Goal: Check status: Check status

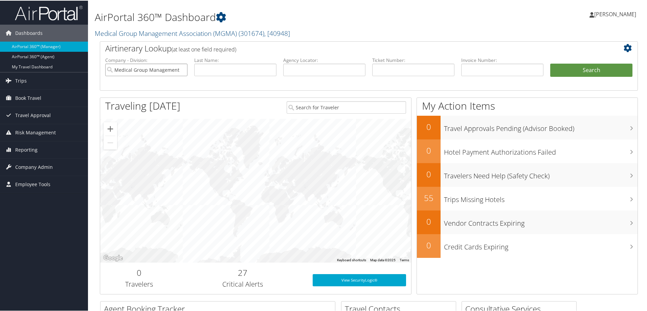
drag, startPoint x: 180, startPoint y: 68, endPoint x: 183, endPoint y: 69, distance: 3.5
click at [180, 68] on input "Medical Group Management Association (MGMA)" at bounding box center [146, 69] width 82 height 13
click at [254, 68] on input "text" at bounding box center [235, 69] width 82 height 13
type input "brothersen"
click at [611, 66] on button "Search" at bounding box center [591, 70] width 82 height 14
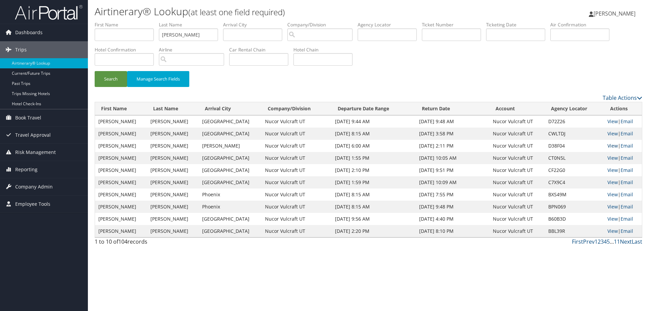
click at [608, 144] on link "View" at bounding box center [613, 145] width 10 height 6
click at [611, 159] on link "View" at bounding box center [613, 158] width 10 height 6
click at [32, 169] on span "Reporting" at bounding box center [26, 169] width 22 height 17
click at [28, 184] on link "Unused Tickets" at bounding box center [44, 183] width 88 height 10
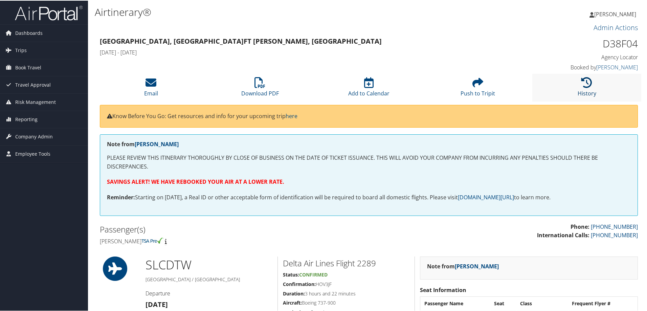
click at [588, 86] on icon at bounding box center [586, 81] width 11 height 11
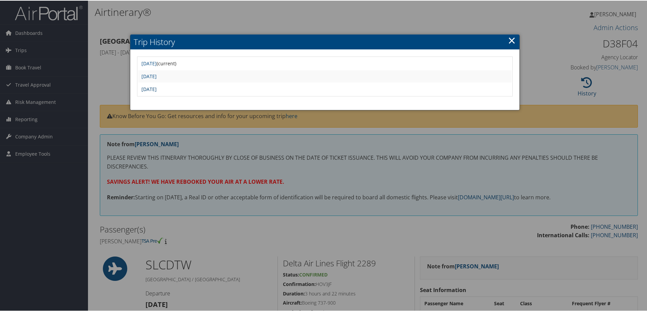
click at [157, 88] on link "Wed Aug 13 12:00:45 MDT 2025" at bounding box center [148, 88] width 15 height 6
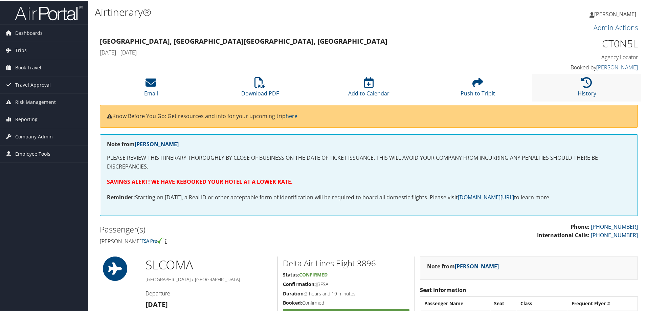
click at [573, 84] on li "History" at bounding box center [586, 86] width 109 height 27
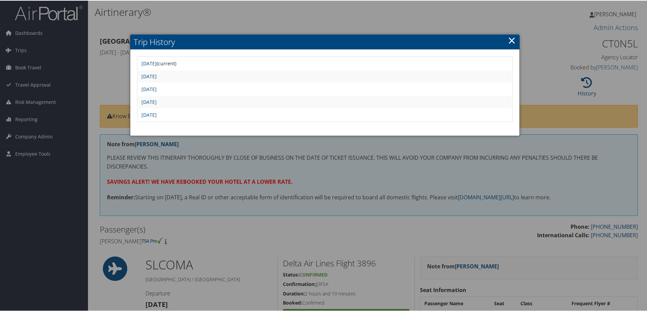
click at [165, 105] on td "[DATE]" at bounding box center [324, 101] width 373 height 12
click at [157, 102] on link "Mon Jul 14 09:18:46 MDT 2025" at bounding box center [148, 101] width 15 height 6
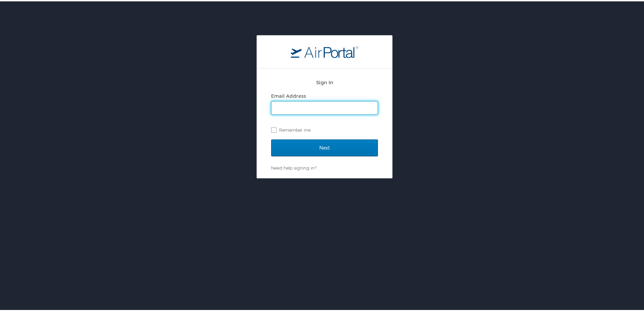
drag, startPoint x: 318, startPoint y: 108, endPoint x: 322, endPoint y: 113, distance: 6.0
click at [318, 108] on input "Email Address" at bounding box center [325, 106] width 106 height 13
type input "BAILEE.HIGLEY@CBTRAVEL.COM"
click at [334, 126] on label "Remember me" at bounding box center [324, 128] width 107 height 10
click at [276, 126] on input "Remember me" at bounding box center [273, 128] width 4 height 4
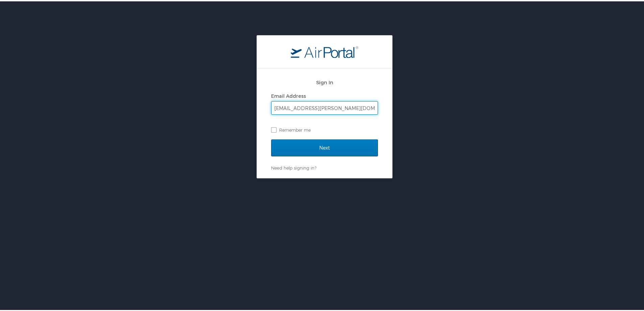
checkbox input "true"
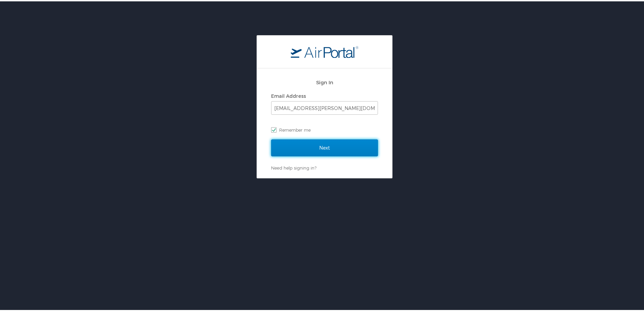
click at [321, 146] on input "Next" at bounding box center [324, 146] width 107 height 17
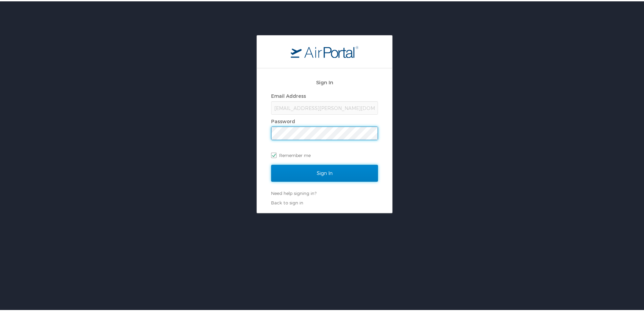
click at [324, 178] on input "Sign In" at bounding box center [324, 171] width 107 height 17
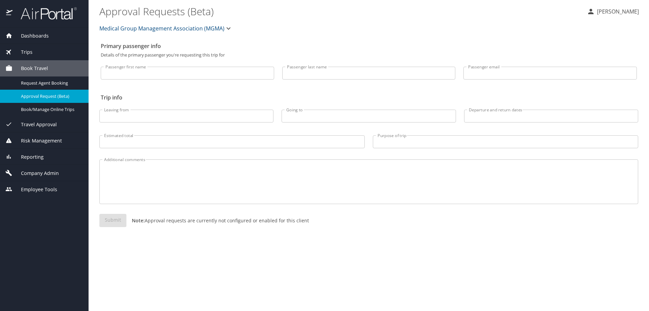
click at [32, 155] on span "Reporting" at bounding box center [28, 156] width 31 height 7
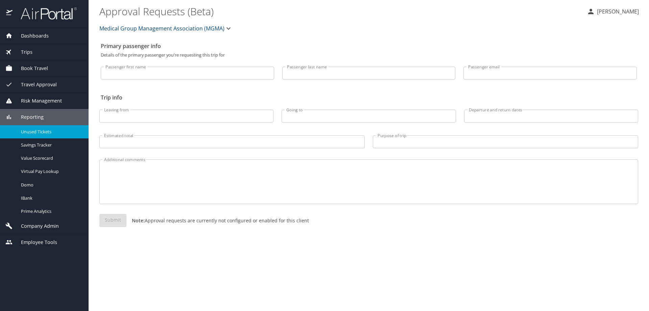
click at [52, 134] on span "Unused Tickets" at bounding box center [51, 132] width 60 height 6
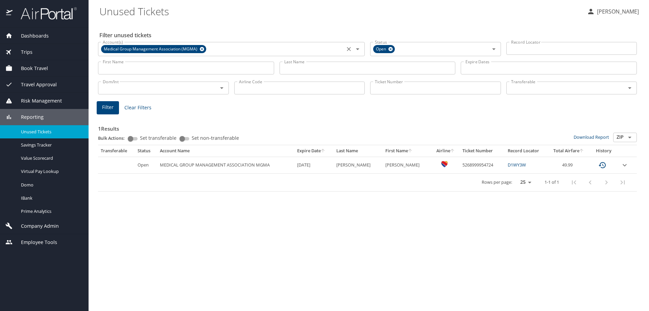
click at [200, 49] on icon at bounding box center [202, 48] width 5 height 7
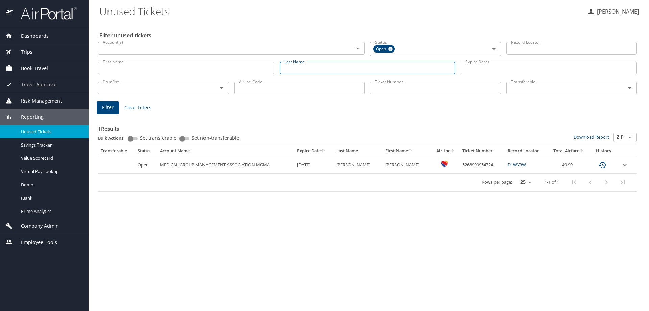
click at [306, 68] on input "Last Name" at bounding box center [368, 68] width 176 height 13
type input "brothersen"
click at [107, 107] on span "Filter" at bounding box center [107, 107] width 11 height 8
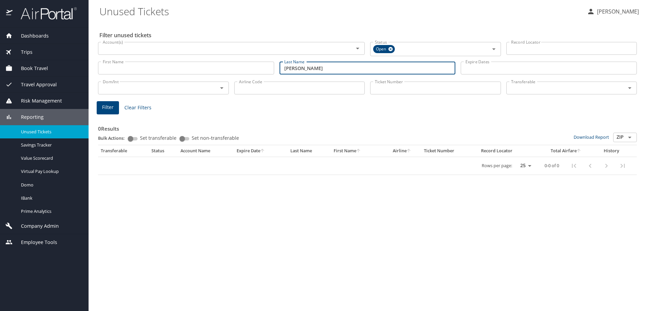
drag, startPoint x: 327, startPoint y: 66, endPoint x: 271, endPoint y: 65, distance: 55.8
click at [271, 65] on div "First Name First Name Last Name brothersen Last Name Expire Dates Expire Dates" at bounding box center [367, 68] width 545 height 24
click at [395, 71] on input "brothersen" at bounding box center [368, 68] width 176 height 13
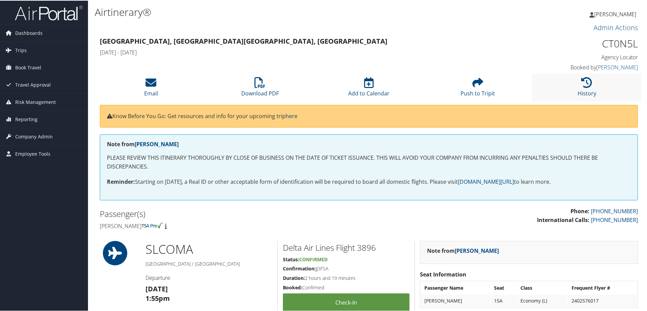
click at [603, 80] on li "History" at bounding box center [586, 86] width 109 height 27
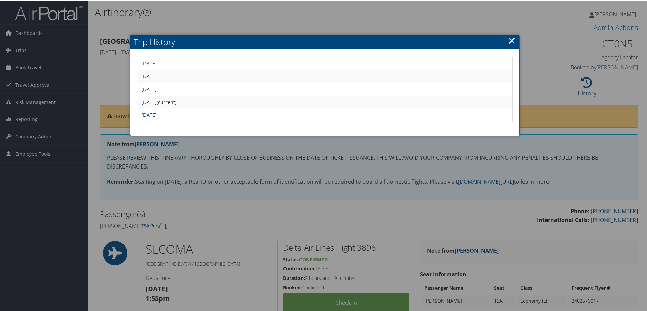
click at [157, 89] on link "[DATE]" at bounding box center [148, 88] width 15 height 6
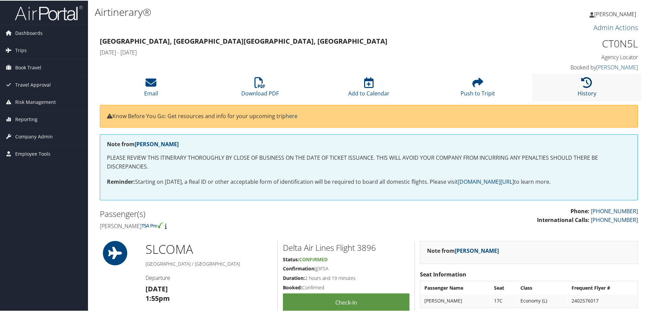
click at [578, 92] on link "History" at bounding box center [586, 88] width 19 height 16
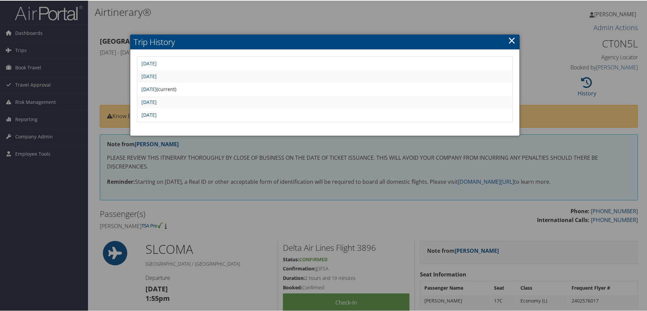
click at [157, 113] on link "Fri Jul 11 19:12:15 MDT 2025" at bounding box center [148, 114] width 15 height 6
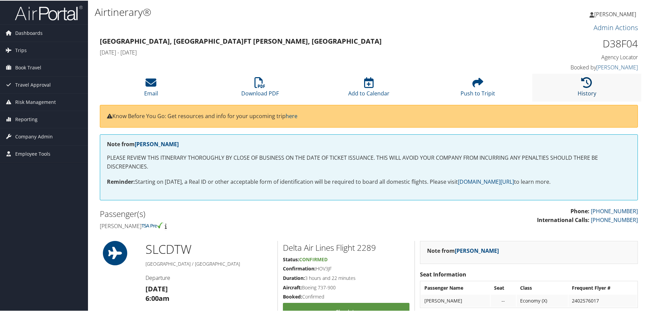
click at [588, 85] on icon at bounding box center [586, 81] width 11 height 11
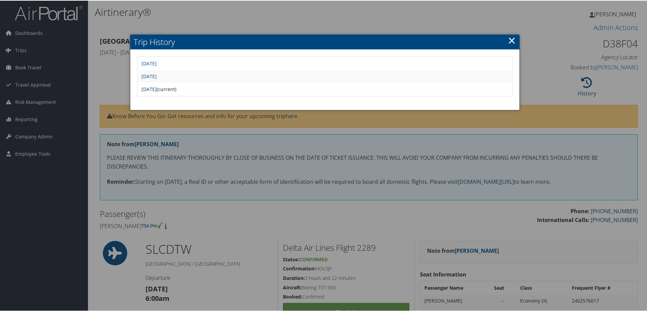
click at [157, 89] on link "[DATE]" at bounding box center [148, 88] width 15 height 6
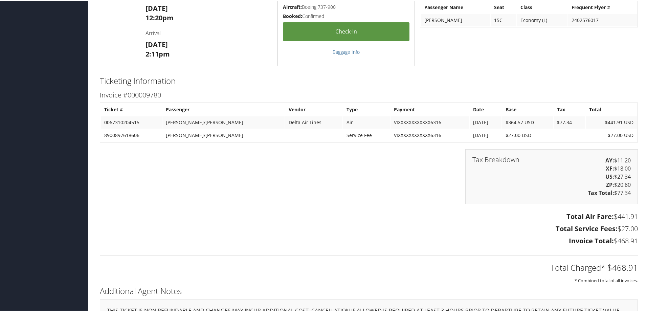
scroll to position [963, 0]
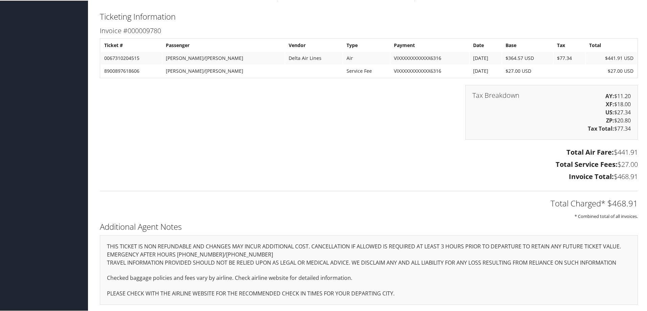
drag, startPoint x: 606, startPoint y: 153, endPoint x: 638, endPoint y: 154, distance: 32.1
click at [638, 154] on div "Total Air Fare: $441.91 Total Service Fees: $27.00 Invoice Total: $468.91" at bounding box center [369, 165] width 548 height 38
click at [529, 152] on h3 "Total Air Fare: $441.91" at bounding box center [369, 151] width 538 height 9
drag, startPoint x: 565, startPoint y: 154, endPoint x: 636, endPoint y: 152, distance: 70.7
click at [636, 152] on div "Total Air Fare: $441.91 Total Service Fees: $27.00 Invoice Total: $468.91" at bounding box center [369, 165] width 548 height 38
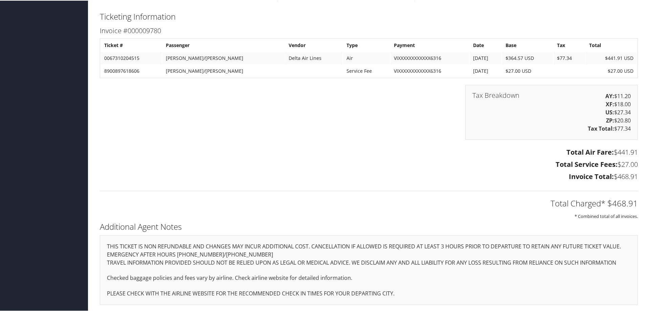
click at [497, 134] on div "Tax Breakdown AY: $11.20 XF: $18.00 US: $27.34 ZP: $20.80 Tax Total: $77.34" at bounding box center [551, 111] width 172 height 55
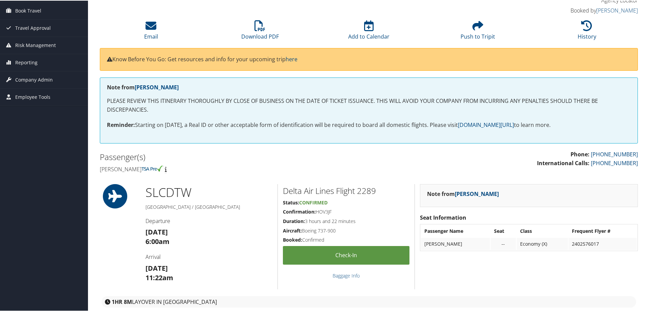
scroll to position [0, 0]
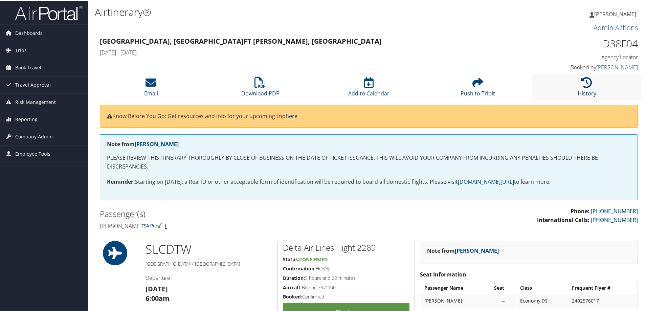
click at [582, 84] on icon at bounding box center [586, 81] width 11 height 11
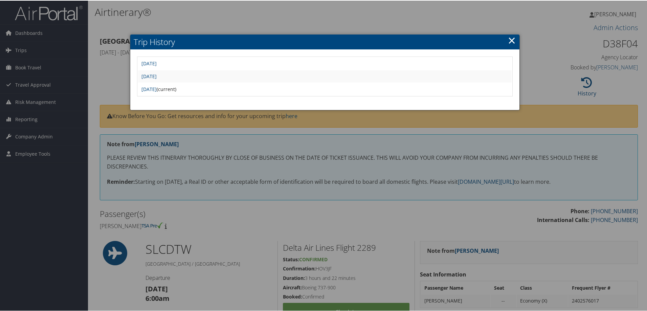
click at [269, 24] on div at bounding box center [324, 155] width 649 height 311
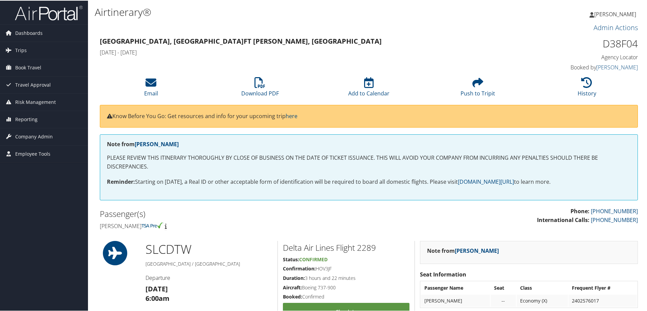
click at [587, 87] on li "History" at bounding box center [586, 86] width 109 height 27
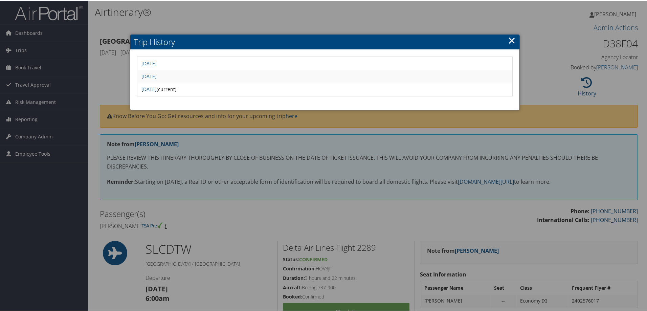
click at [157, 86] on link "Wed Aug 13 12:00:45 MDT 2025" at bounding box center [148, 88] width 15 height 6
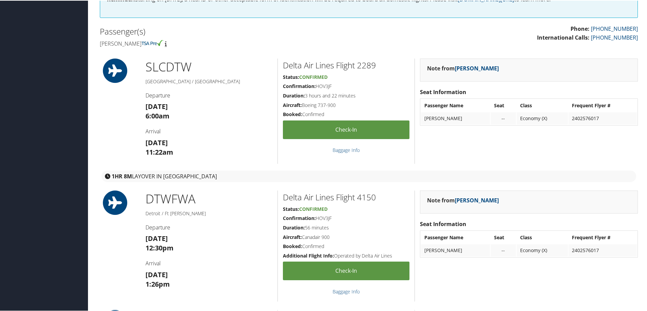
scroll to position [963, 0]
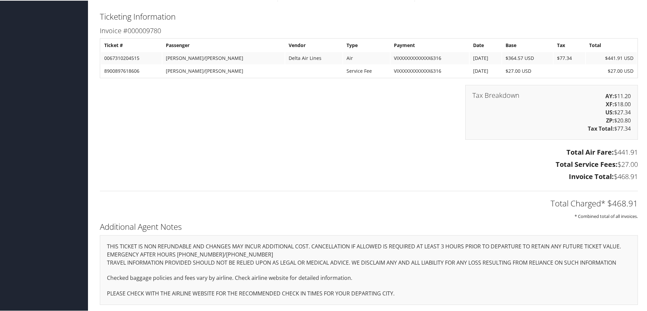
drag, startPoint x: 578, startPoint y: 151, endPoint x: 650, endPoint y: 153, distance: 71.4
click at [415, 159] on h3 "Total Service Fees: $27.00" at bounding box center [369, 163] width 538 height 9
drag, startPoint x: 566, startPoint y: 153, endPoint x: 638, endPoint y: 153, distance: 71.4
click at [638, 153] on div "Total Air Fare: $441.91 Total Service Fees: $27.00 Invoice Total: $468.91" at bounding box center [369, 165] width 548 height 38
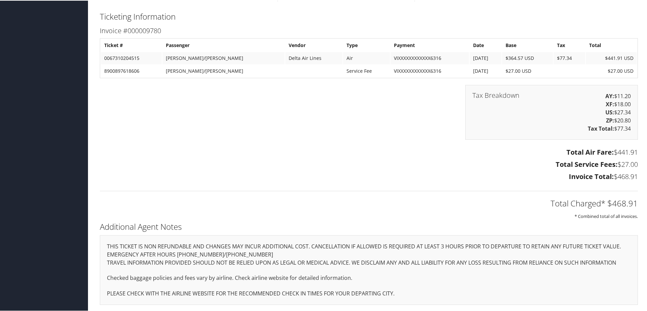
click at [484, 162] on h3 "Total Service Fees: $27.00" at bounding box center [369, 163] width 538 height 9
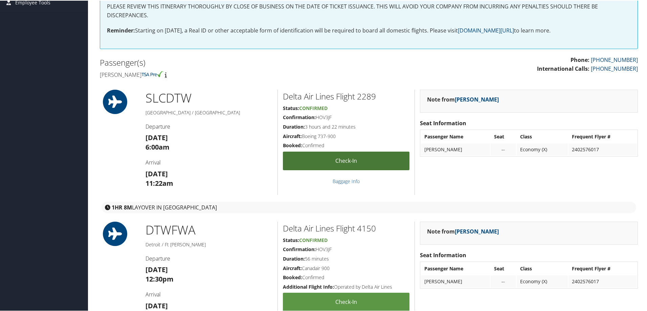
scroll to position [0, 0]
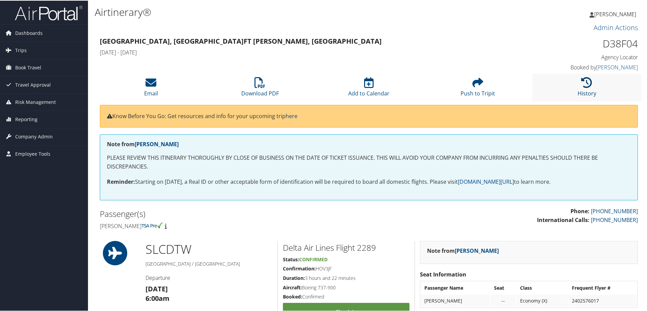
click at [585, 89] on link "History" at bounding box center [586, 88] width 19 height 16
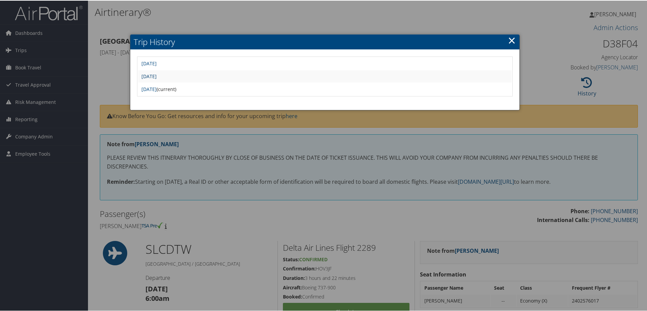
click at [154, 76] on link "Wed Aug 13 13:11:37 MDT 2025" at bounding box center [148, 75] width 15 height 6
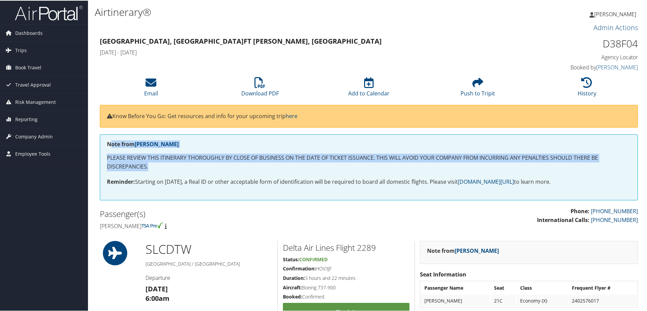
drag, startPoint x: 204, startPoint y: 165, endPoint x: 112, endPoint y: 146, distance: 93.9
click at [112, 146] on div "Note from MISTY GRAHN PLEASE REVIEW THIS ITINERARY THOROUGHLY BY CLOSE OF BUSIN…" at bounding box center [369, 167] width 538 height 66
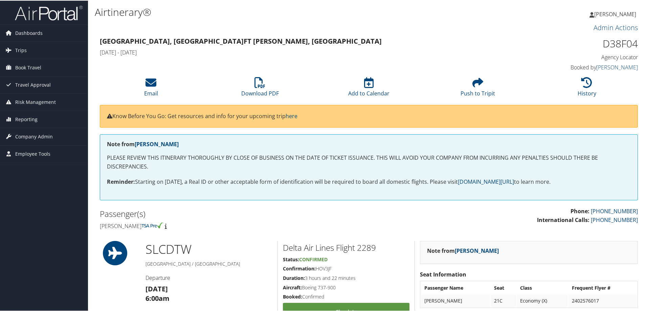
click at [196, 177] on p "Reminder: Starting on [DATE], a Real ID or other acceptable form of identificat…" at bounding box center [369, 181] width 524 height 9
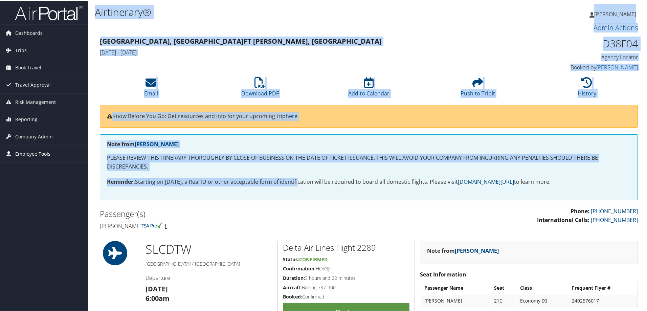
drag, startPoint x: 134, startPoint y: 182, endPoint x: 81, endPoint y: 157, distance: 58.5
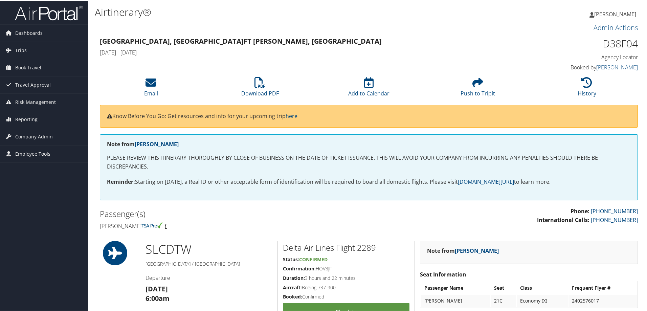
click at [393, 186] on div "Note from MISTY GRAHN PLEASE REVIEW THIS ITINERARY THOROUGHLY BY CLOSE OF BUSIN…" at bounding box center [369, 167] width 538 height 66
click at [581, 83] on icon at bounding box center [586, 81] width 11 height 11
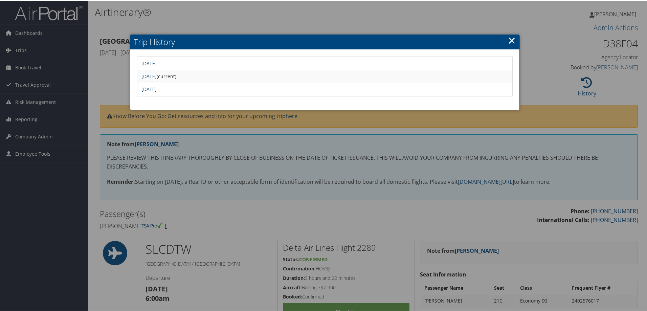
click at [157, 60] on link "Thu Aug 14 01:34:25 MDT 2025" at bounding box center [148, 63] width 15 height 6
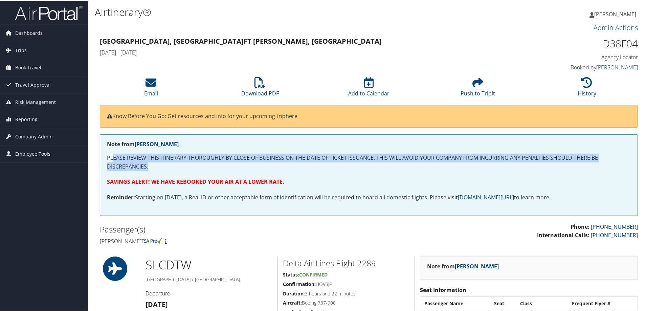
drag, startPoint x: 112, startPoint y: 156, endPoint x: 200, endPoint y: 163, distance: 88.2
click at [200, 163] on p "PLEASE REVIEW THIS ITINERARY THOROUGHLY BY CLOSE OF BUSINESS ON THE DATE OF TIC…" at bounding box center [369, 161] width 524 height 17
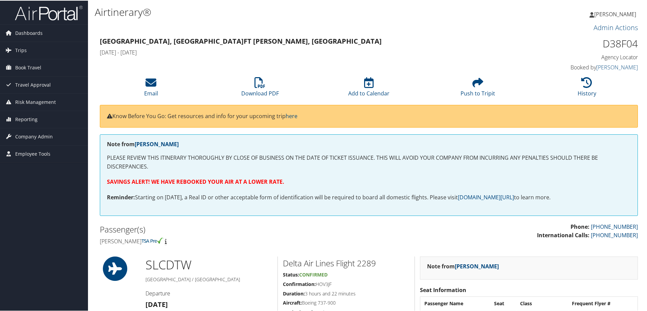
click at [199, 174] on div "Note from [PERSON_NAME] PLEASE REVIEW THIS ITINERARY THOROUGHLY BY CLOSE OF BUS…" at bounding box center [369, 174] width 538 height 81
drag, startPoint x: 108, startPoint y: 181, endPoint x: 309, endPoint y: 180, distance: 200.9
click at [309, 180] on p "SAVINGS ALERT! WE HAVE REBOOKED YOUR AIR AT A LOWER RATE." at bounding box center [369, 181] width 524 height 9
click at [307, 179] on p "SAVINGS ALERT! WE HAVE REBOOKED YOUR AIR AT A LOWER RATE." at bounding box center [369, 181] width 524 height 9
drag, startPoint x: 195, startPoint y: 193, endPoint x: 567, endPoint y: 201, distance: 371.4
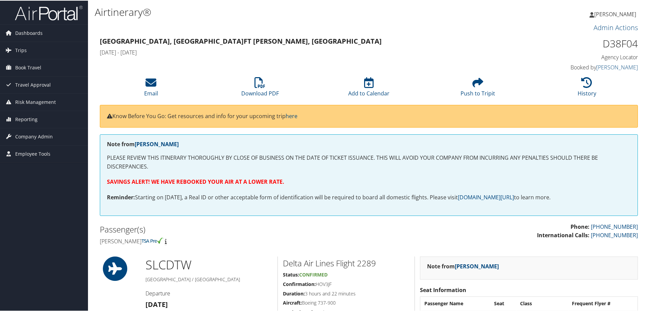
click at [566, 201] on div "Note from [PERSON_NAME] PLEASE REVIEW THIS ITINERARY THOROUGHLY BY CLOSE OF BUS…" at bounding box center [369, 174] width 538 height 81
click at [584, 192] on p "Reminder: Starting on [DATE], a Real ID or other acceptable form of identificat…" at bounding box center [369, 196] width 524 height 9
click at [304, 175] on div "Note from [PERSON_NAME] PLEASE REVIEW THIS ITINERARY THOROUGHLY BY CLOSE OF BUS…" at bounding box center [369, 174] width 538 height 81
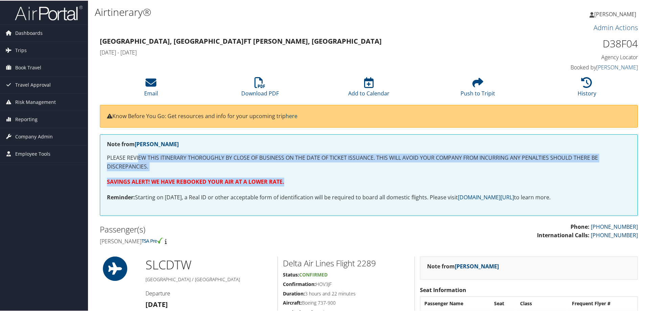
drag, startPoint x: 344, startPoint y: 178, endPoint x: 139, endPoint y: 149, distance: 207.0
click at [139, 149] on div "Note from [PERSON_NAME] PLEASE REVIEW THIS ITINERARY THOROUGHLY BY CLOSE OF BUS…" at bounding box center [369, 174] width 538 height 81
click at [367, 168] on p "PLEASE REVIEW THIS ITINERARY THOROUGHLY BY CLOSE OF BUSINESS ON THE DATE OF TIC…" at bounding box center [369, 161] width 524 height 17
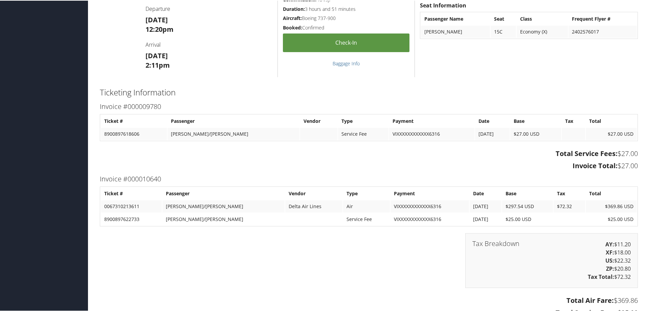
scroll to position [1057, 0]
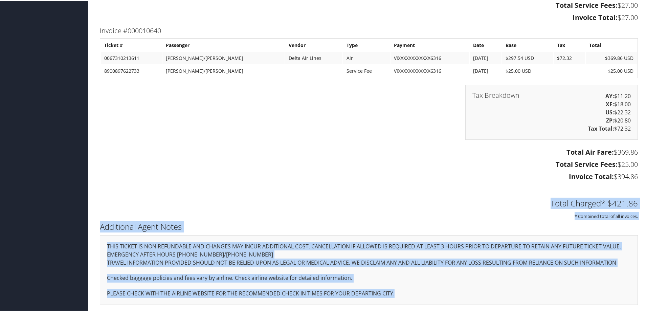
drag, startPoint x: 477, startPoint y: 294, endPoint x: 140, endPoint y: 192, distance: 351.4
click at [298, 203] on h2 "Total Charged* $421.86" at bounding box center [369, 202] width 538 height 11
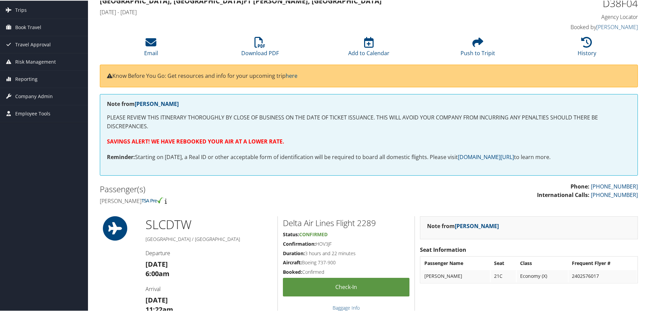
scroll to position [0, 0]
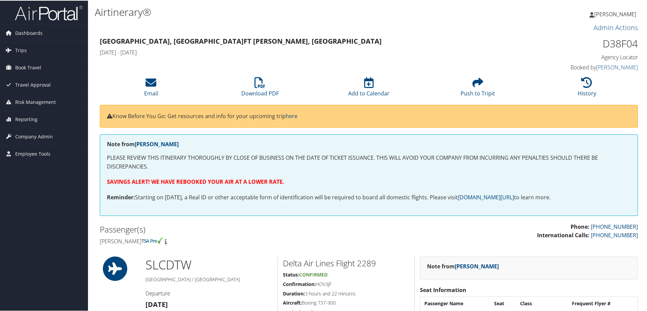
click at [327, 20] on div "Airtinerary®" at bounding box center [277, 12] width 365 height 18
click at [468, 39] on h3 "[GEOGRAPHIC_DATA], [GEOGRAPHIC_DATA][PERSON_NAME], [GEOGRAPHIC_DATA]" at bounding box center [300, 40] width 401 height 9
